Goal: Task Accomplishment & Management: Manage account settings

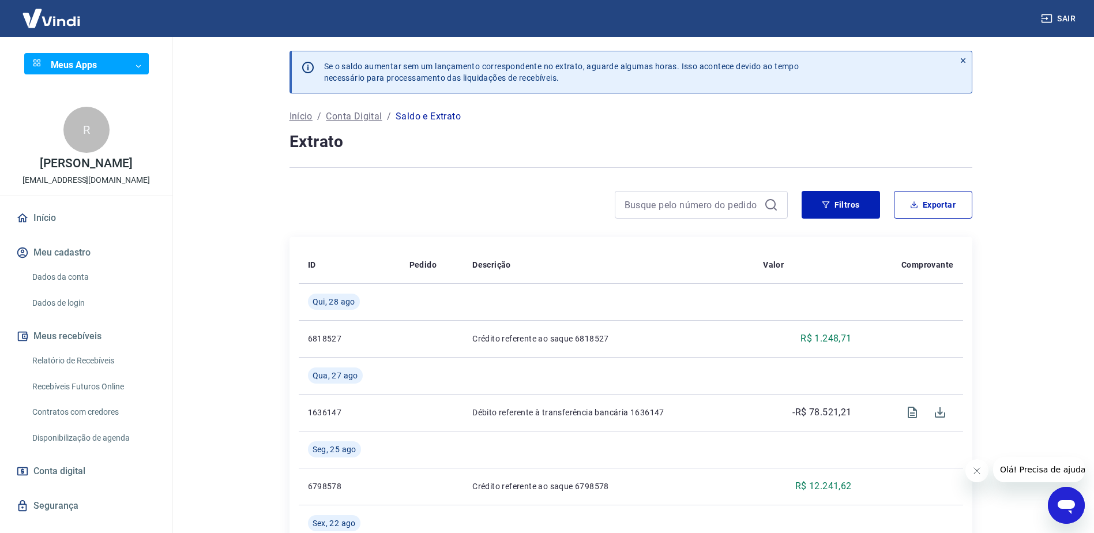
scroll to position [32, 0]
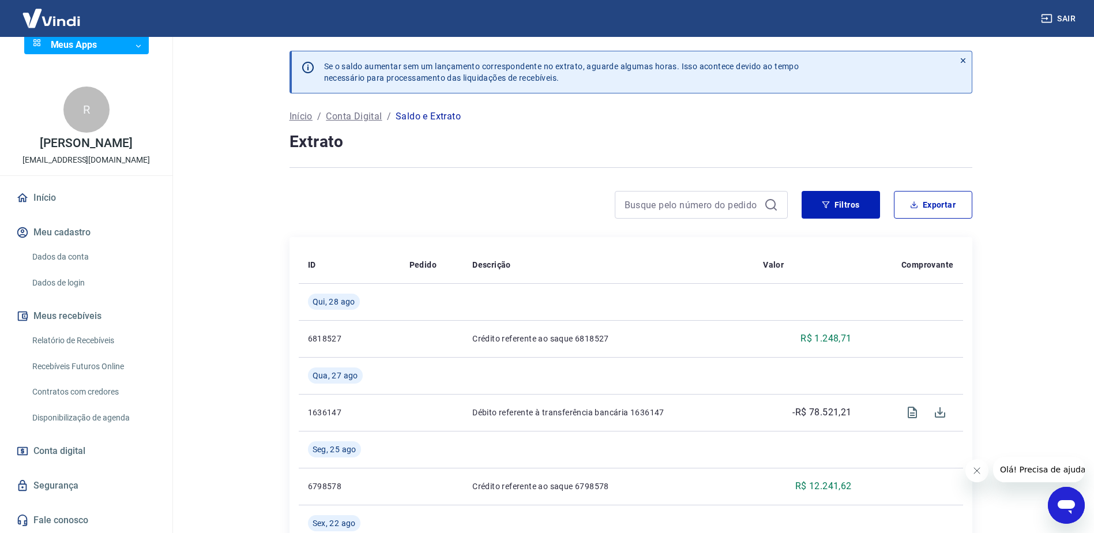
click at [59, 450] on span "Conta digital" at bounding box center [59, 451] width 52 height 16
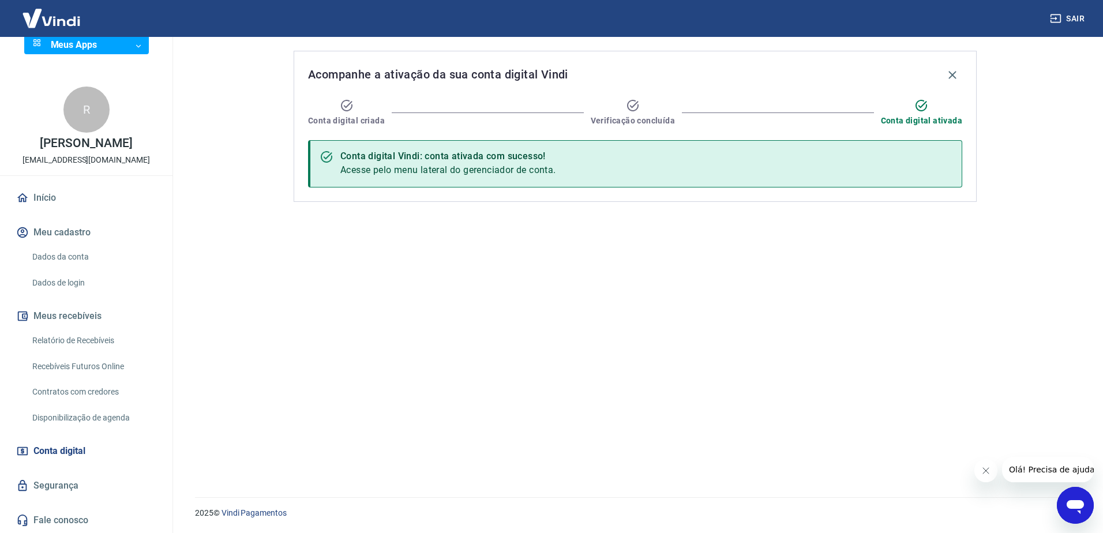
click at [84, 347] on link "Relatório de Recebíveis" at bounding box center [93, 341] width 131 height 24
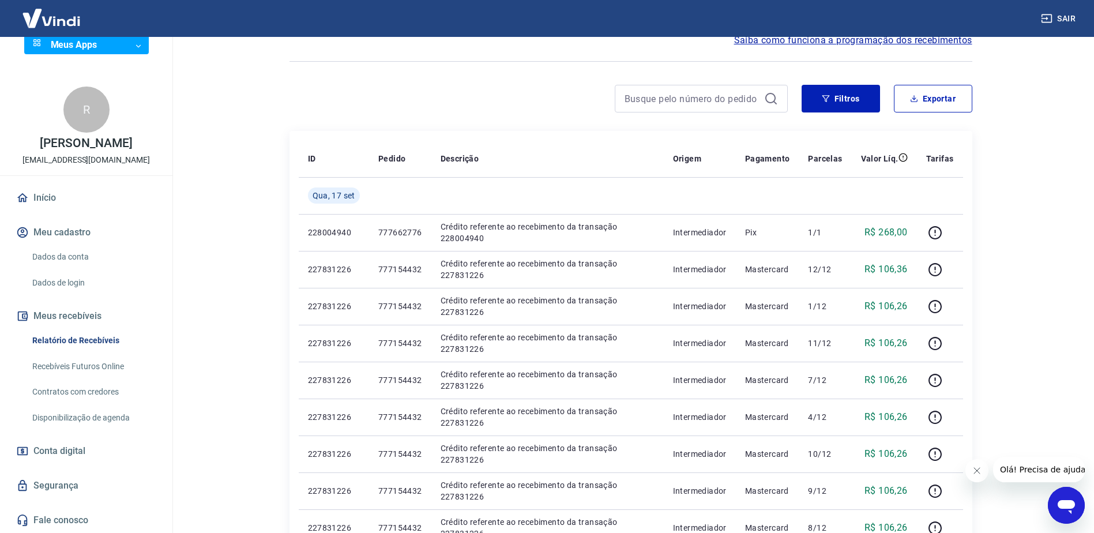
scroll to position [115, 0]
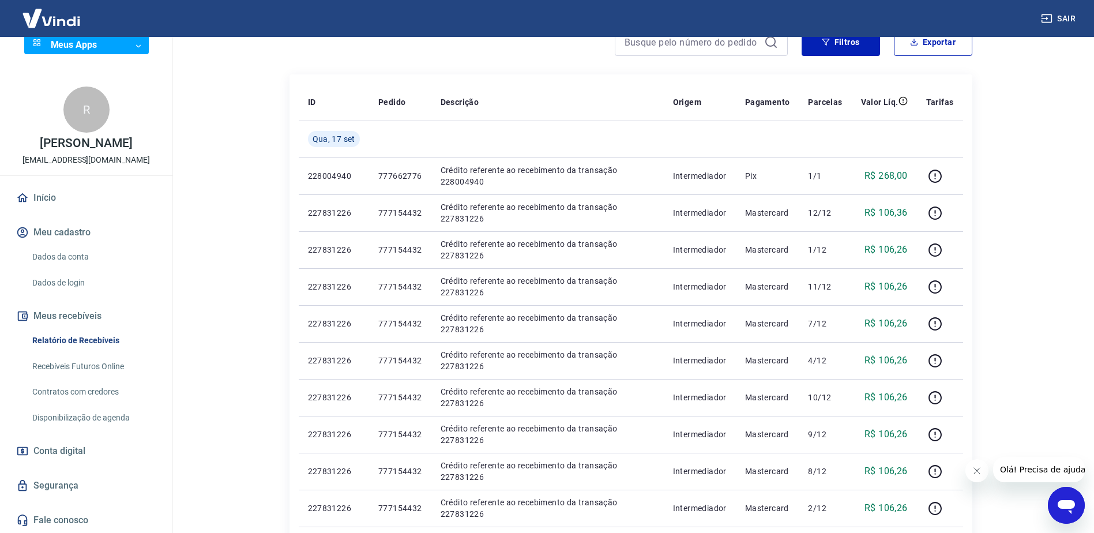
click at [58, 453] on span "Conta digital" at bounding box center [59, 451] width 52 height 16
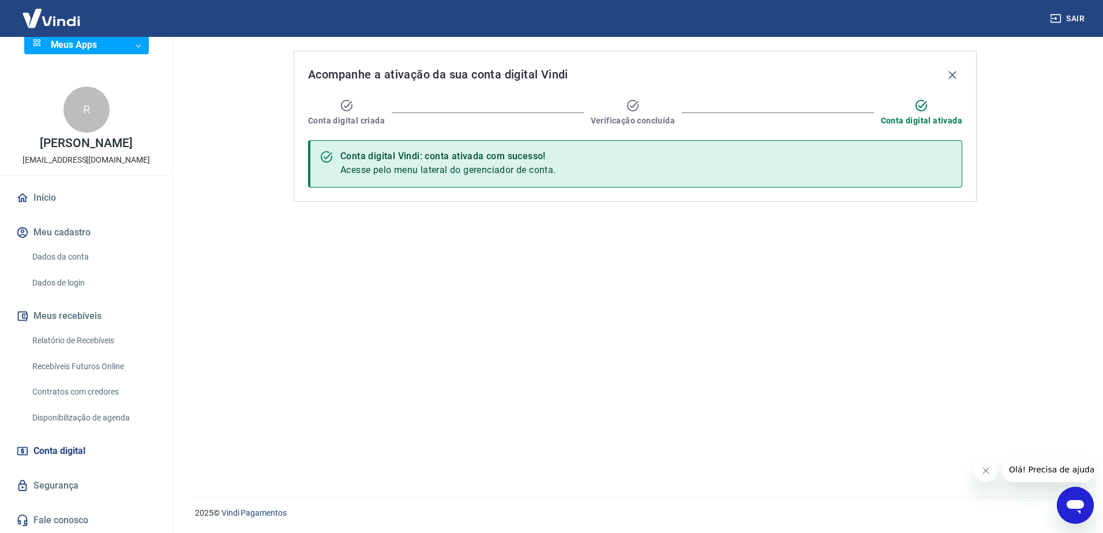
click at [82, 367] on link "Recebíveis Futuros Online" at bounding box center [93, 367] width 131 height 24
click at [84, 342] on link "Relatório de Recebíveis" at bounding box center [93, 341] width 131 height 24
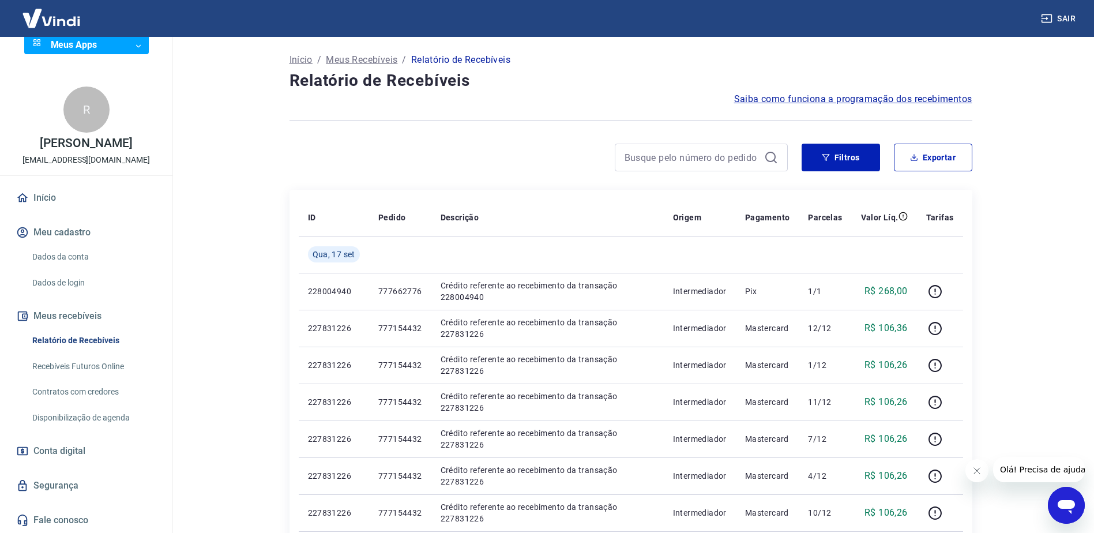
click at [48, 195] on link "Início" at bounding box center [86, 197] width 145 height 25
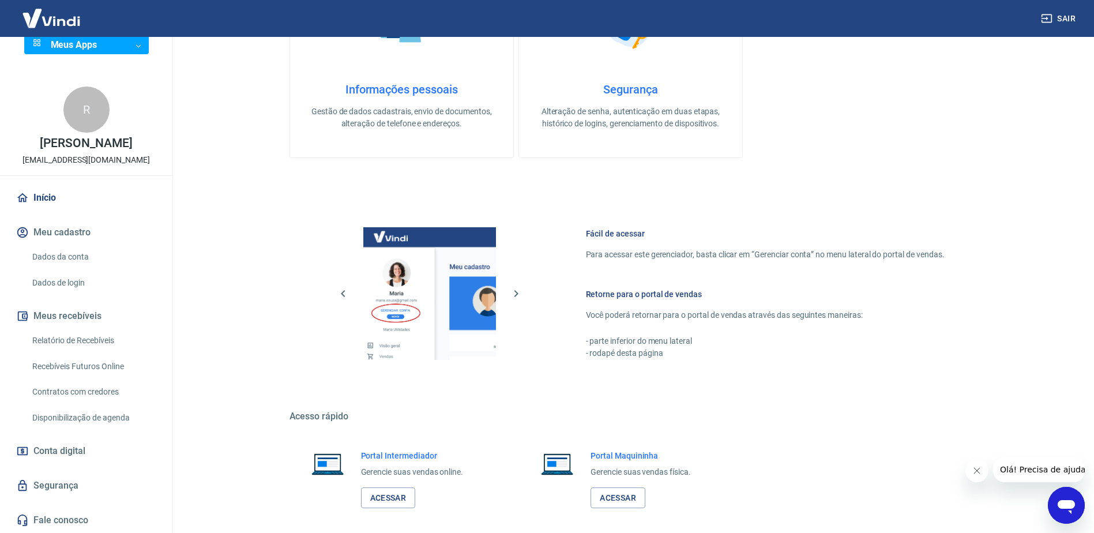
scroll to position [571, 0]
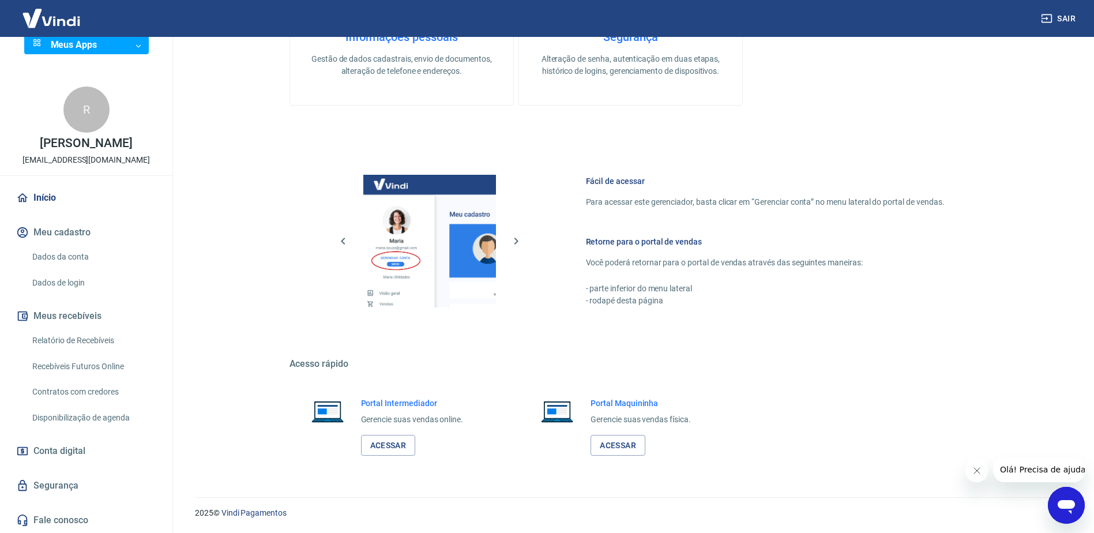
click at [63, 447] on span "Conta digital" at bounding box center [59, 451] width 52 height 16
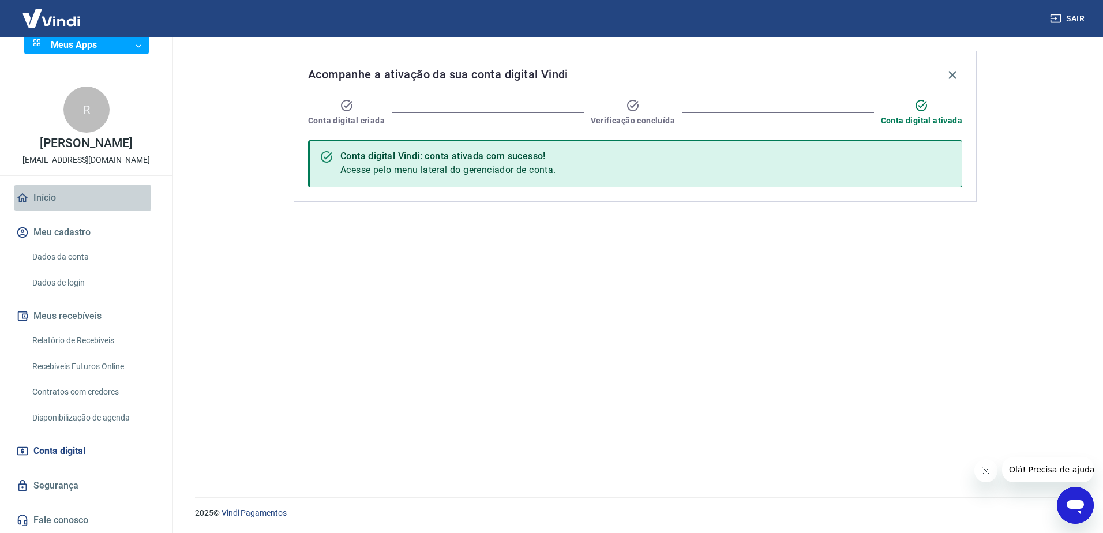
click at [39, 198] on link "Início" at bounding box center [86, 197] width 145 height 25
